Goal: Task Accomplishment & Management: Complete application form

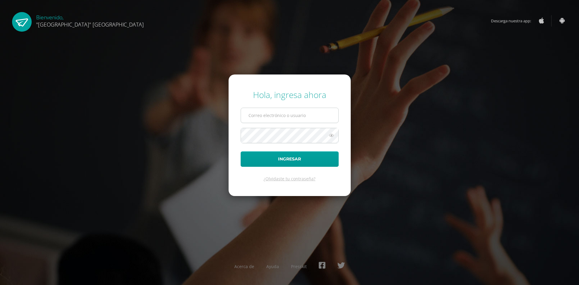
click at [267, 120] on input "text" at bounding box center [289, 115] width 97 height 15
type input "[EMAIL_ADDRESS][DOMAIN_NAME]"
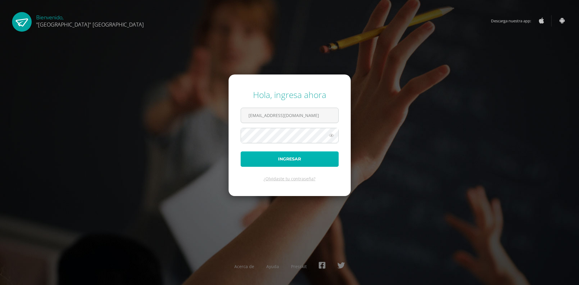
click at [280, 157] on button "Ingresar" at bounding box center [290, 158] width 98 height 15
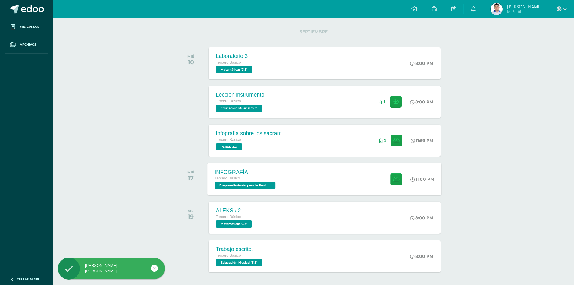
scroll to position [97, 0]
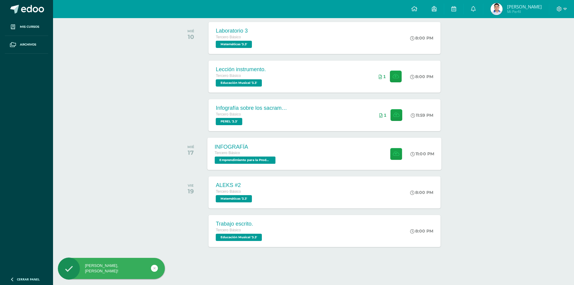
click at [311, 158] on div "INFOGRAFÍA Tercero Básico Emprendimiento para la Productividad '3.3' 11:00 PM I…" at bounding box center [325, 153] width 234 height 32
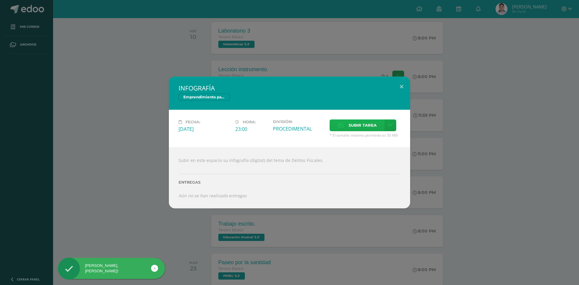
click at [333, 127] on label "Subir tarea" at bounding box center [356, 125] width 55 height 12
click at [0, 0] on input "Subir tarea" at bounding box center [0, 0] width 0 height 0
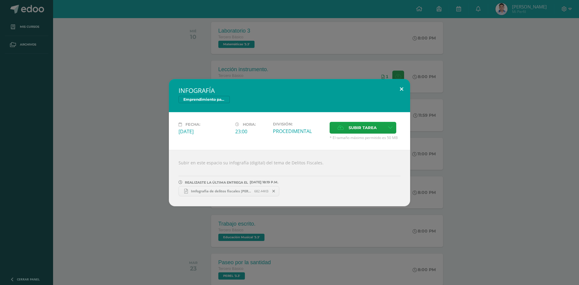
click at [398, 95] on button at bounding box center [401, 89] width 17 height 20
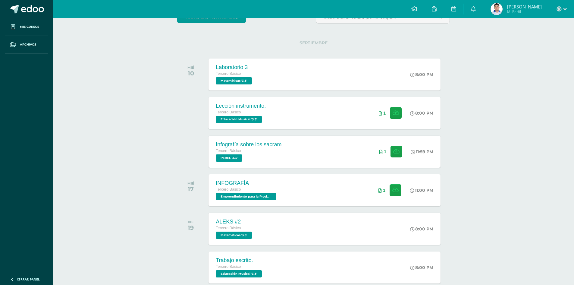
scroll to position [0, 0]
